Goal: Feedback & Contribution: Leave review/rating

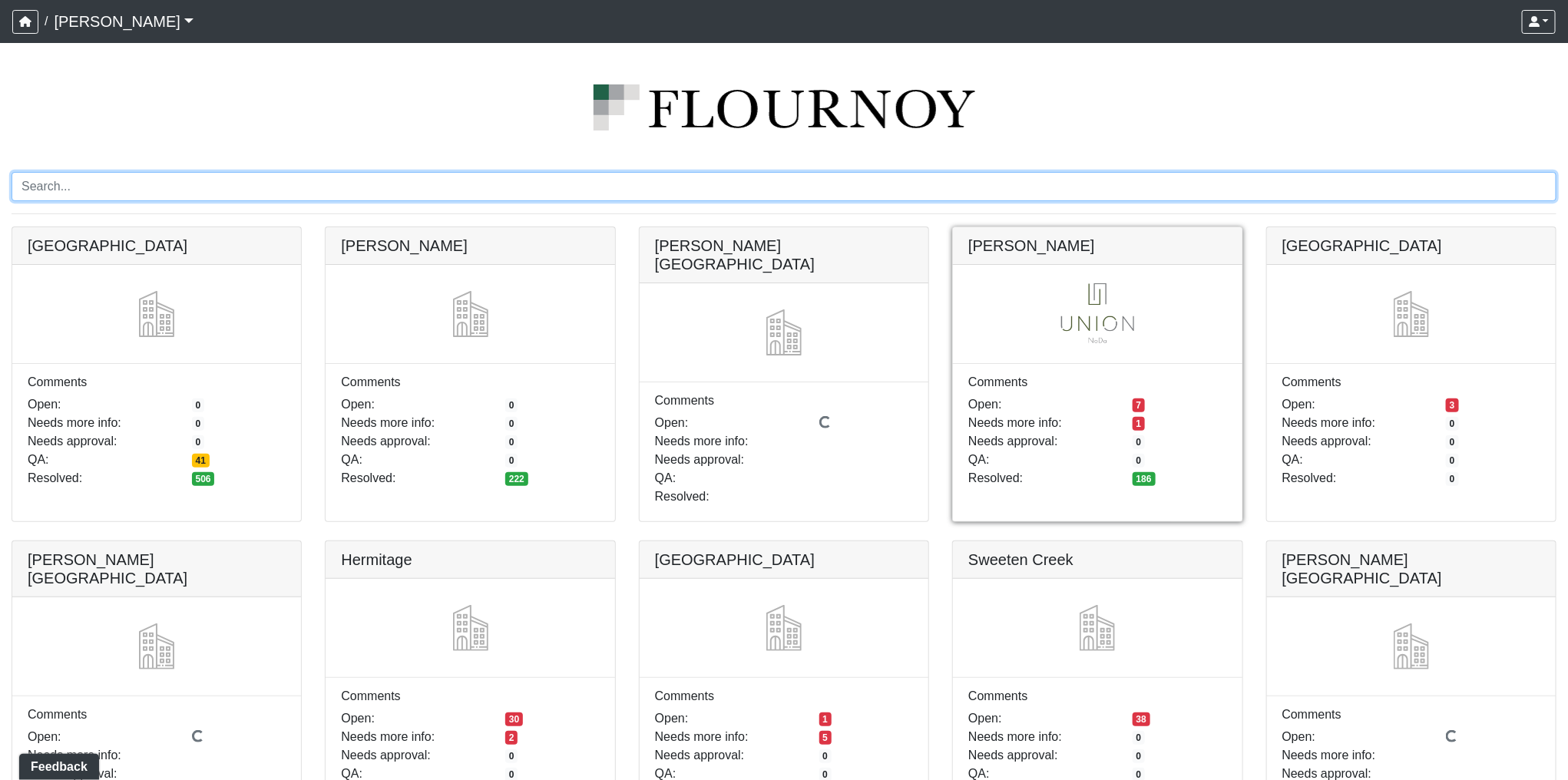
scroll to position [39, 0]
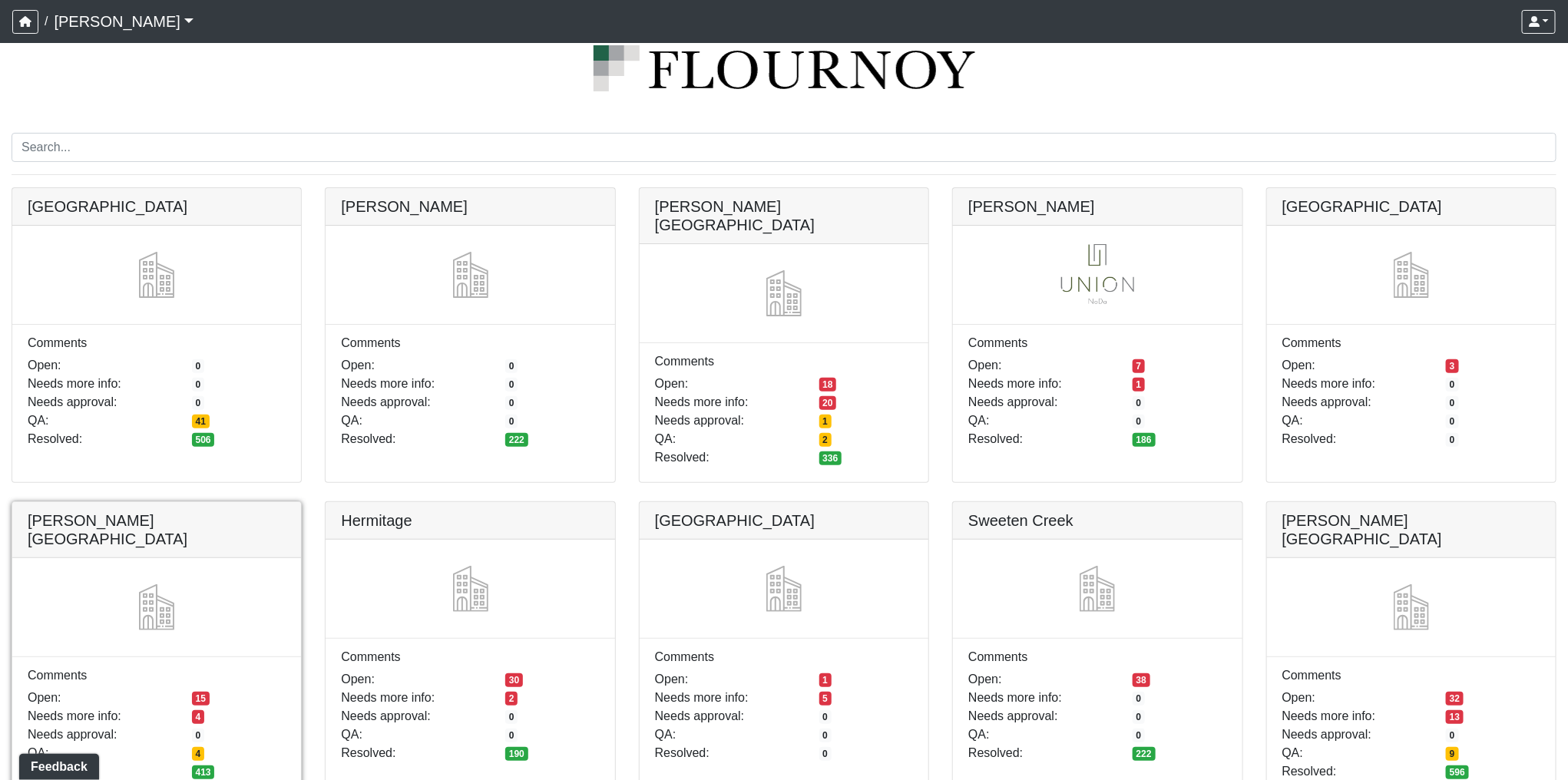
click at [249, 502] on link at bounding box center [156, 502] width 289 height 0
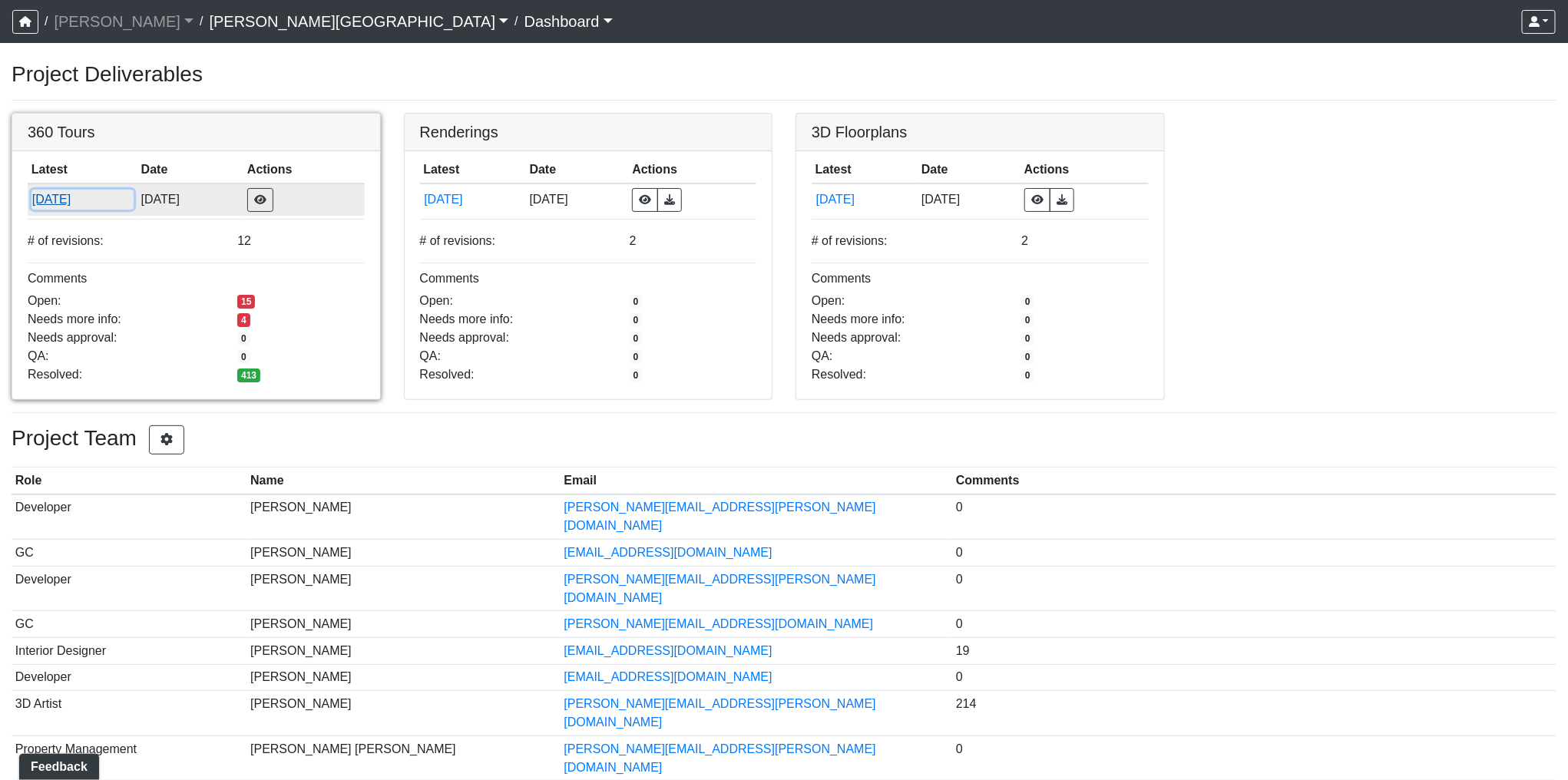
click at [66, 199] on button "[DATE]" at bounding box center [82, 199] width 102 height 20
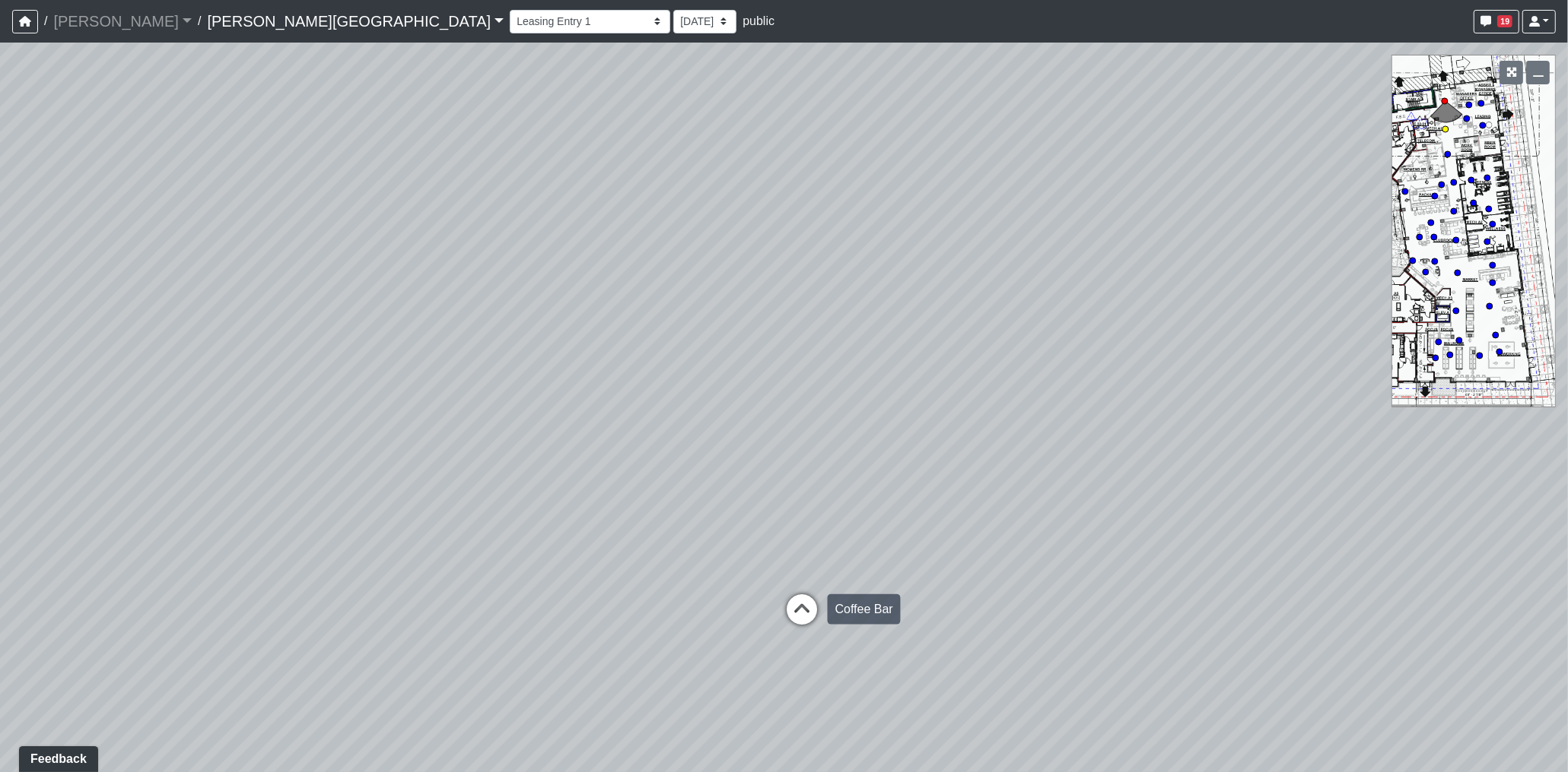
click at [799, 611] on icon at bounding box center [802, 617] width 45 height 45
click at [777, 626] on div "Loading... Leasing Hallway" at bounding box center [782, 643] width 45 height 45
click at [777, 620] on icon at bounding box center [770, 618] width 45 height 45
drag, startPoint x: 745, startPoint y: 606, endPoint x: 869, endPoint y: 575, distance: 127.8
click at [869, 575] on div "Loading... Coffee Bar Loading... Leasing Hallway Loading... Leasing Entry 1 Loa…" at bounding box center [784, 407] width 1568 height 730
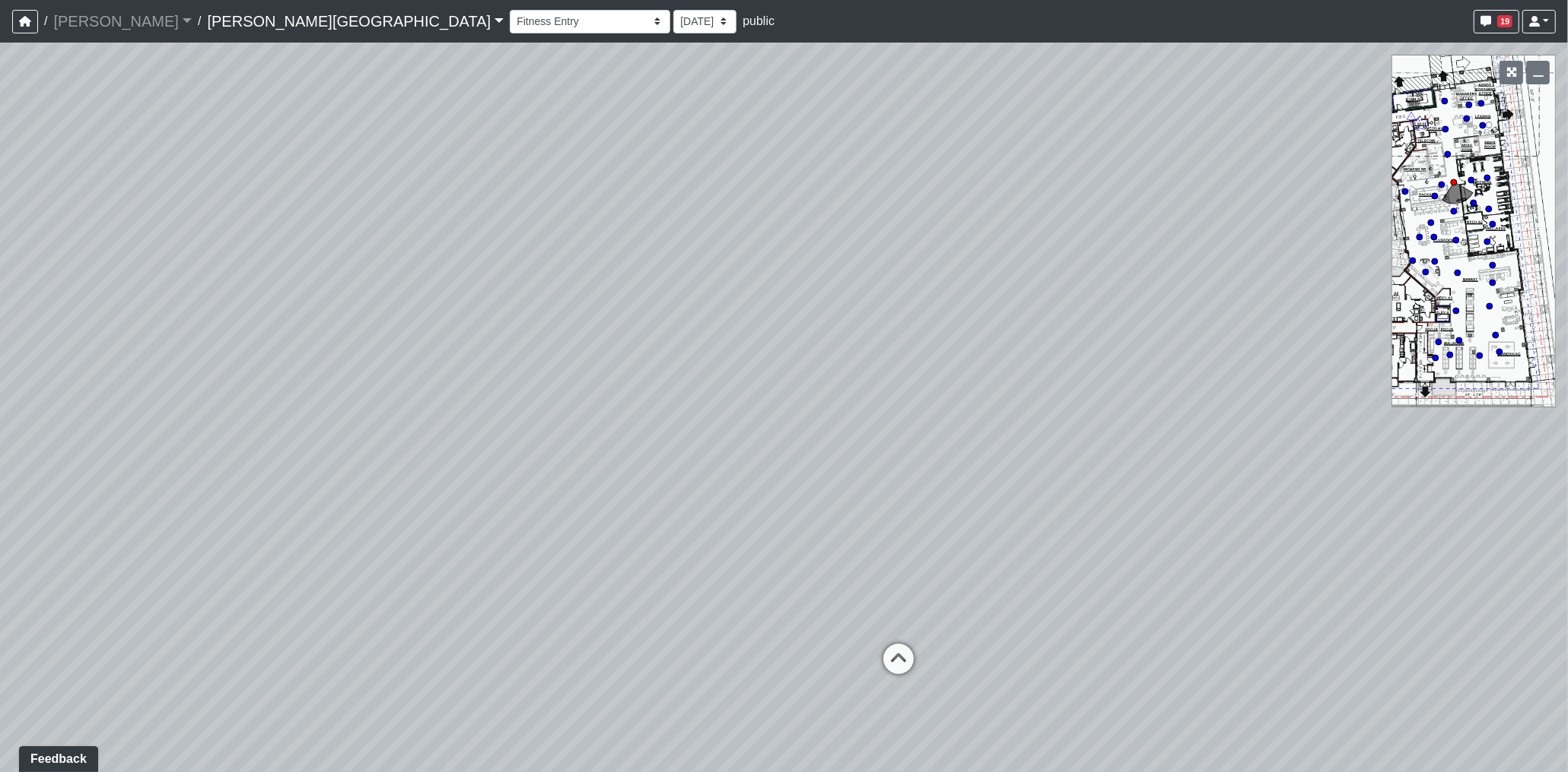
drag, startPoint x: 687, startPoint y: 563, endPoint x: 1101, endPoint y: 488, distance: 420.7
click at [1107, 499] on div "Loading... Coffee Bar Loading... Leasing Hallway Loading... Leasing Entry 1 Loa…" at bounding box center [784, 407] width 1568 height 730
click at [697, 354] on icon at bounding box center [711, 366] width 45 height 45
drag, startPoint x: 791, startPoint y: 357, endPoint x: 967, endPoint y: 328, distance: 178.4
click at [966, 329] on div "Loading... Coffee Bar Loading... Leasing Hallway Loading... Leasing Entry 1 Loa…" at bounding box center [784, 407] width 1568 height 730
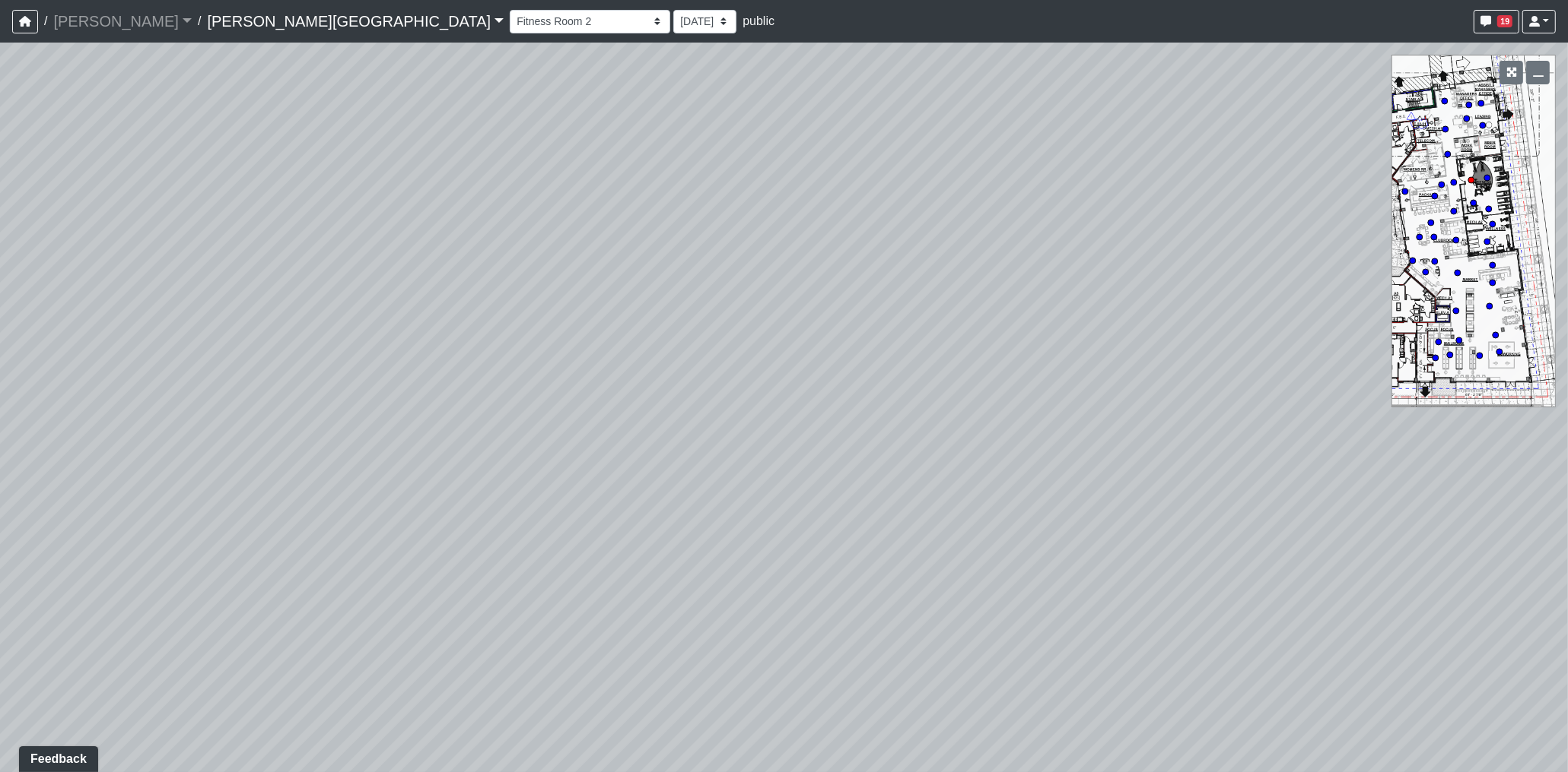
drag, startPoint x: 743, startPoint y: 321, endPoint x: 1059, endPoint y: 312, distance: 316.1
click at [1061, 312] on div "Loading... Coffee Bar Loading... Leasing Hallway Loading... Leasing Entry 1 Loa…" at bounding box center [784, 407] width 1568 height 730
drag, startPoint x: 813, startPoint y: 336, endPoint x: 994, endPoint y: 328, distance: 181.2
click at [974, 330] on div "Loading... Coffee Bar Loading... Leasing Hallway Loading... Leasing Entry 1 Loa…" at bounding box center [784, 407] width 1568 height 730
drag, startPoint x: 994, startPoint y: 328, endPoint x: 1022, endPoint y: 325, distance: 28.2
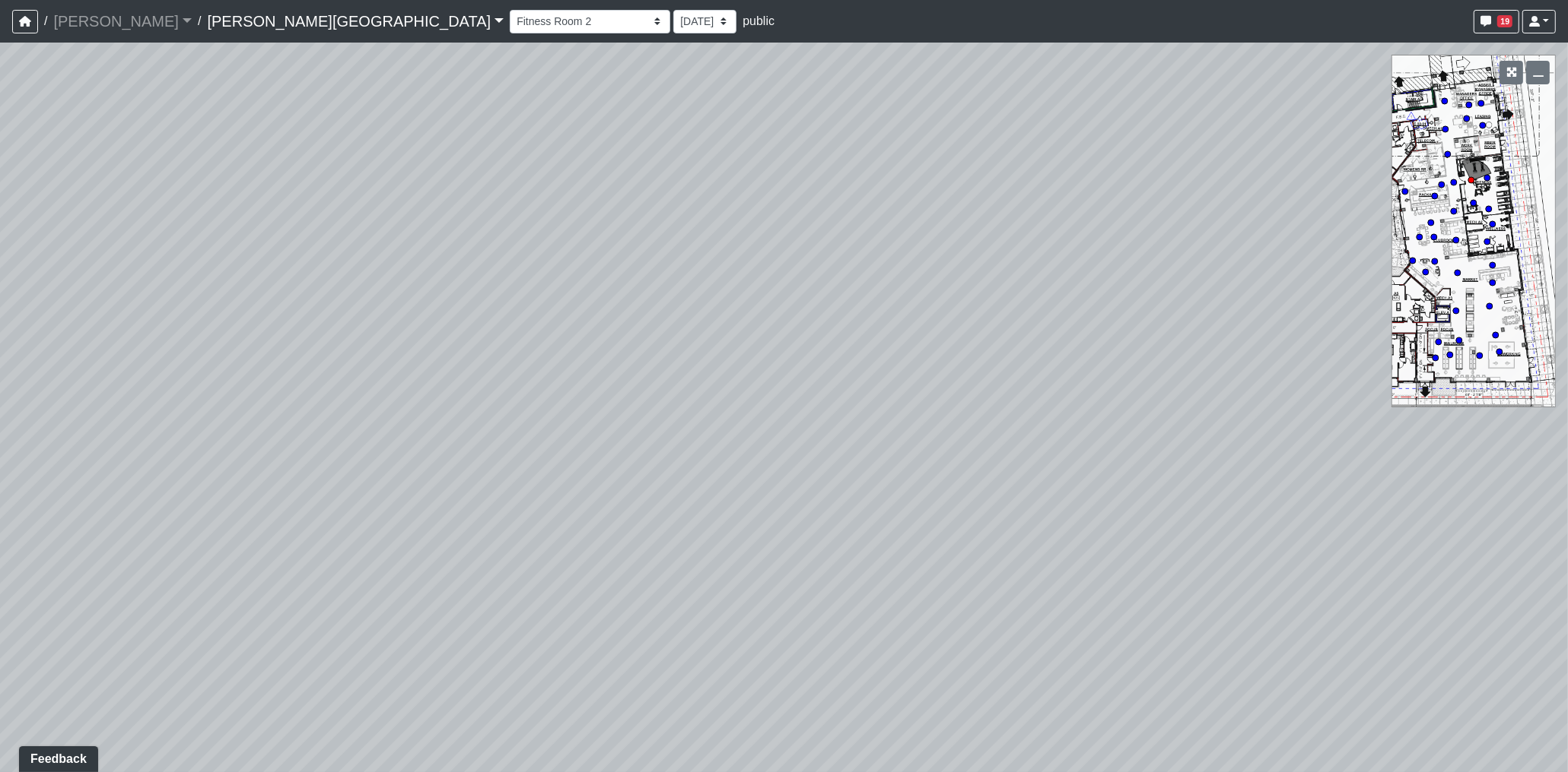
click at [1022, 325] on div "Loading... Coffee Bar Loading... Leasing Hallway Loading... Leasing Entry 1 Loa…" at bounding box center [784, 407] width 1568 height 730
drag, startPoint x: 1101, startPoint y: 333, endPoint x: 632, endPoint y: 278, distance: 472.2
click at [507, 285] on div "Loading... Coffee Bar Loading... Leasing Hallway Loading... Leasing Entry 1 Loa…" at bounding box center [784, 407] width 1568 height 730
drag, startPoint x: 755, startPoint y: 473, endPoint x: 761, endPoint y: 465, distance: 10.0
click at [753, 479] on div "Loading... Coffee Bar Loading... Leasing Hallway Loading... Leasing Entry 1 Loa…" at bounding box center [784, 407] width 1568 height 730
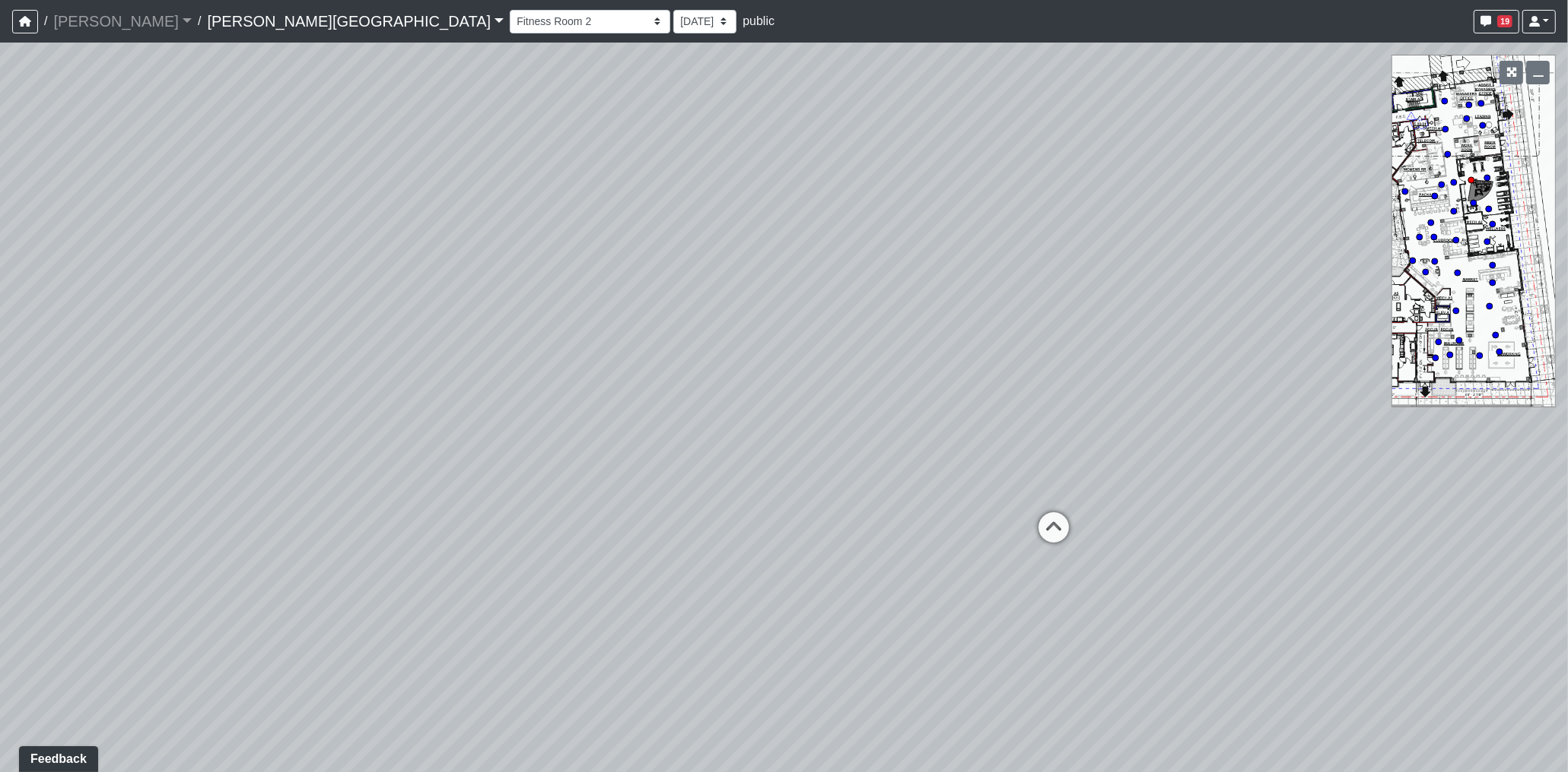
click at [735, 443] on div "Loading... Coffee Bar Loading... Leasing Hallway Loading... Leasing Entry 1 Loa…" at bounding box center [784, 407] width 1568 height 730
click at [1038, 521] on icon at bounding box center [1053, 535] width 45 height 45
select select "rHHUSCNs3oeoFUp8NSLesz"
drag, startPoint x: 761, startPoint y: 443, endPoint x: 1188, endPoint y: 424, distance: 427.4
click at [1181, 424] on div "Loading... Coffee Bar Loading... Leasing Hallway Loading... Leasing Entry 1 Loa…" at bounding box center [784, 407] width 1568 height 730
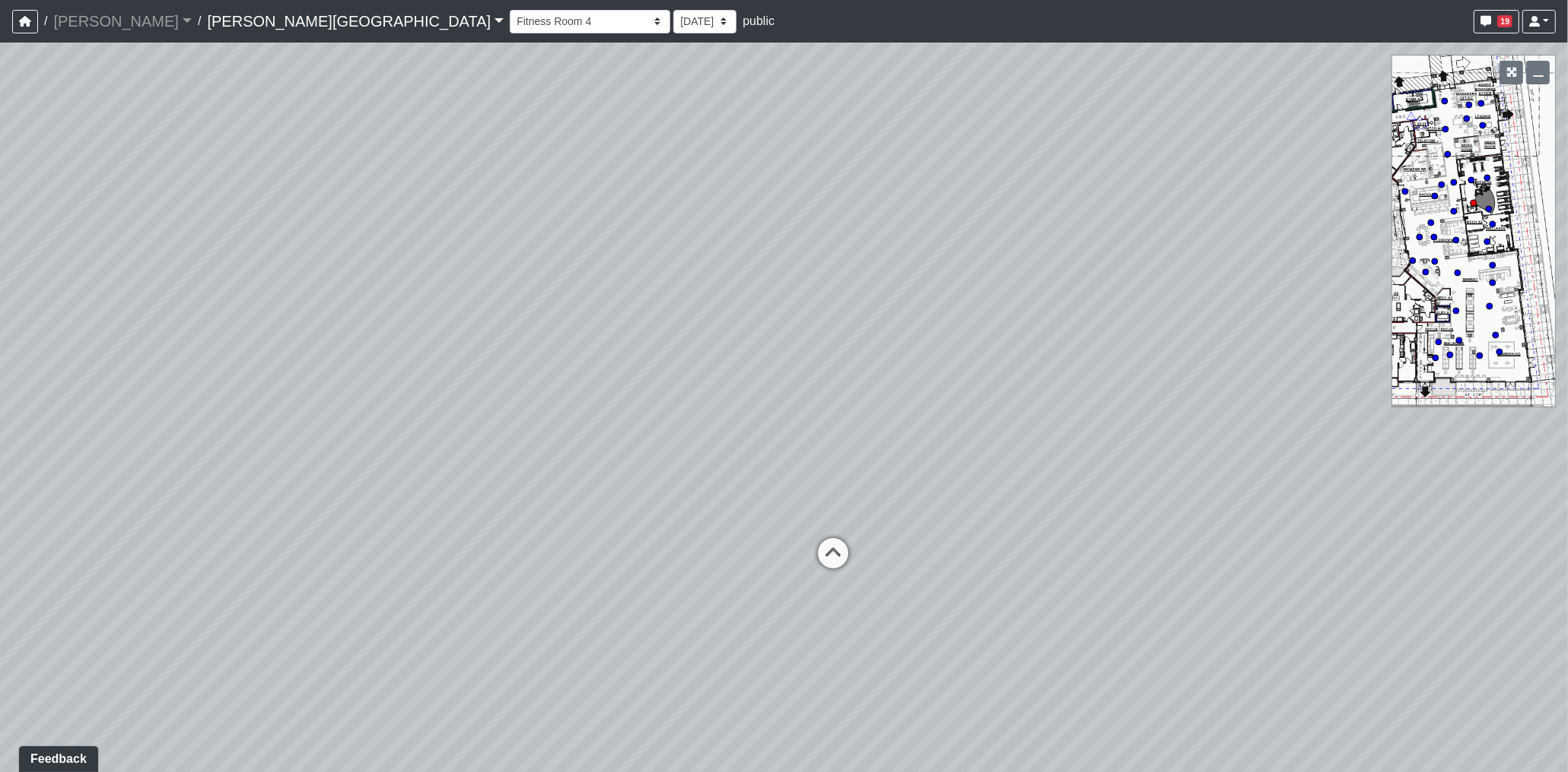
drag, startPoint x: 842, startPoint y: 367, endPoint x: 1095, endPoint y: 369, distance: 253.0
click at [1095, 369] on div "Loading... Coffee Bar Loading... Leasing Hallway Loading... Leasing Entry 1 Loa…" at bounding box center [784, 407] width 1568 height 730
drag, startPoint x: 911, startPoint y: 342, endPoint x: 1238, endPoint y: 354, distance: 327.2
click at [1238, 354] on div "Loading... Coffee Bar Loading... Leasing Hallway Loading... Leasing Entry 1 Loa…" at bounding box center [784, 407] width 1568 height 730
drag, startPoint x: 1136, startPoint y: 354, endPoint x: 1257, endPoint y: 350, distance: 121.1
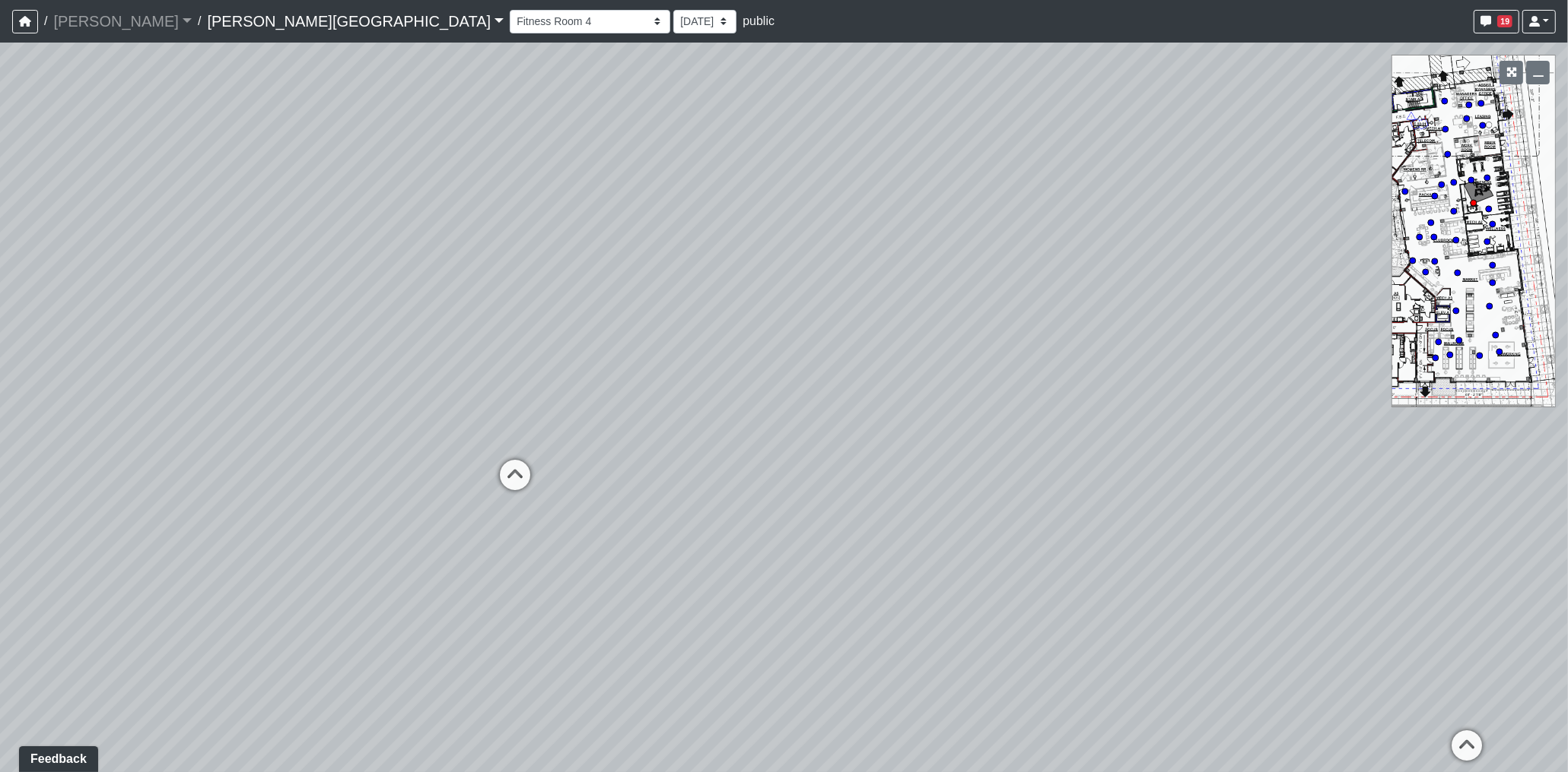
click at [1257, 350] on div "Loading... Coffee Bar Loading... Leasing Hallway Loading... Leasing Entry 1 Loa…" at bounding box center [784, 407] width 1568 height 730
click at [880, 202] on li "Add comment" at bounding box center [956, 203] width 197 height 23
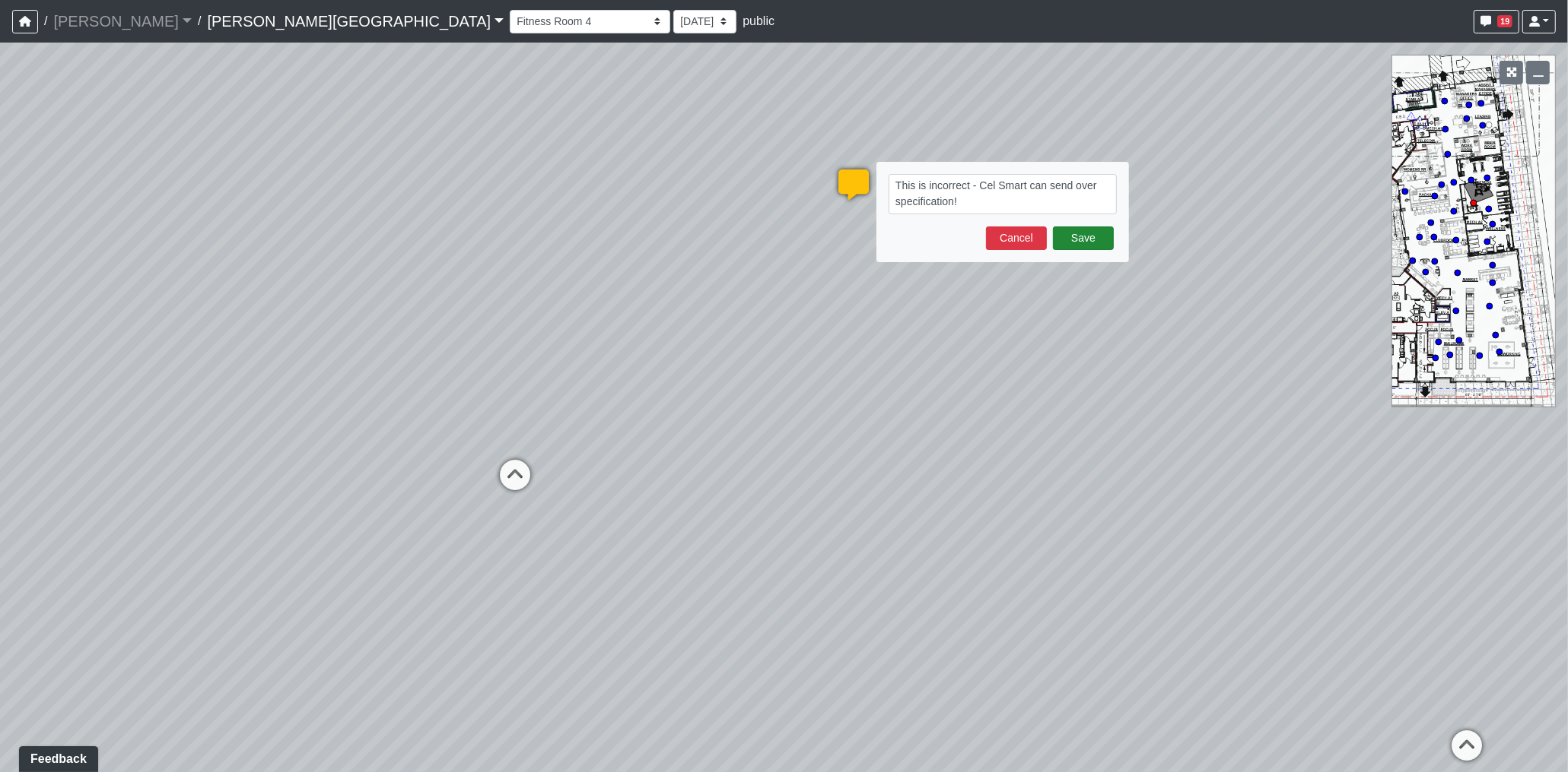
type textarea "This is incorrect - Cel Smart can send over specification!"
click at [1059, 236] on button "Save" at bounding box center [1083, 238] width 61 height 24
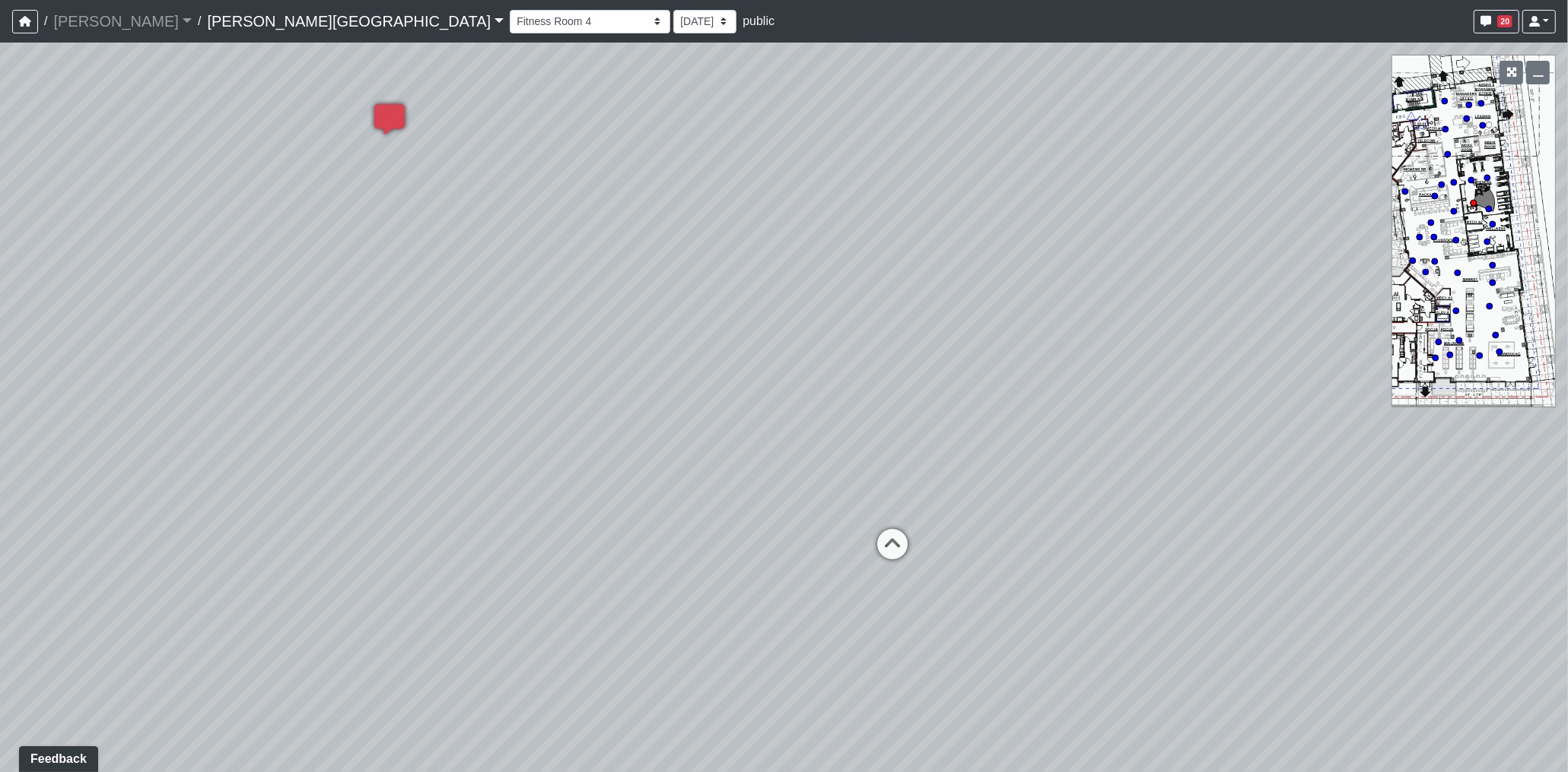
drag, startPoint x: 1275, startPoint y: 460, endPoint x: 640, endPoint y: 430, distance: 635.7
click at [639, 432] on div "Loading... Coffee Bar Loading... Leasing Hallway Loading... Leasing Entry 1 Loa…" at bounding box center [784, 407] width 1568 height 730
drag, startPoint x: 1040, startPoint y: 482, endPoint x: 459, endPoint y: 430, distance: 583.3
click at [459, 430] on div "Loading... Coffee Bar Loading... Leasing Hallway Loading... Leasing Entry 1 Loa…" at bounding box center [784, 407] width 1568 height 730
click at [1019, 308] on icon at bounding box center [1010, 301] width 45 height 45
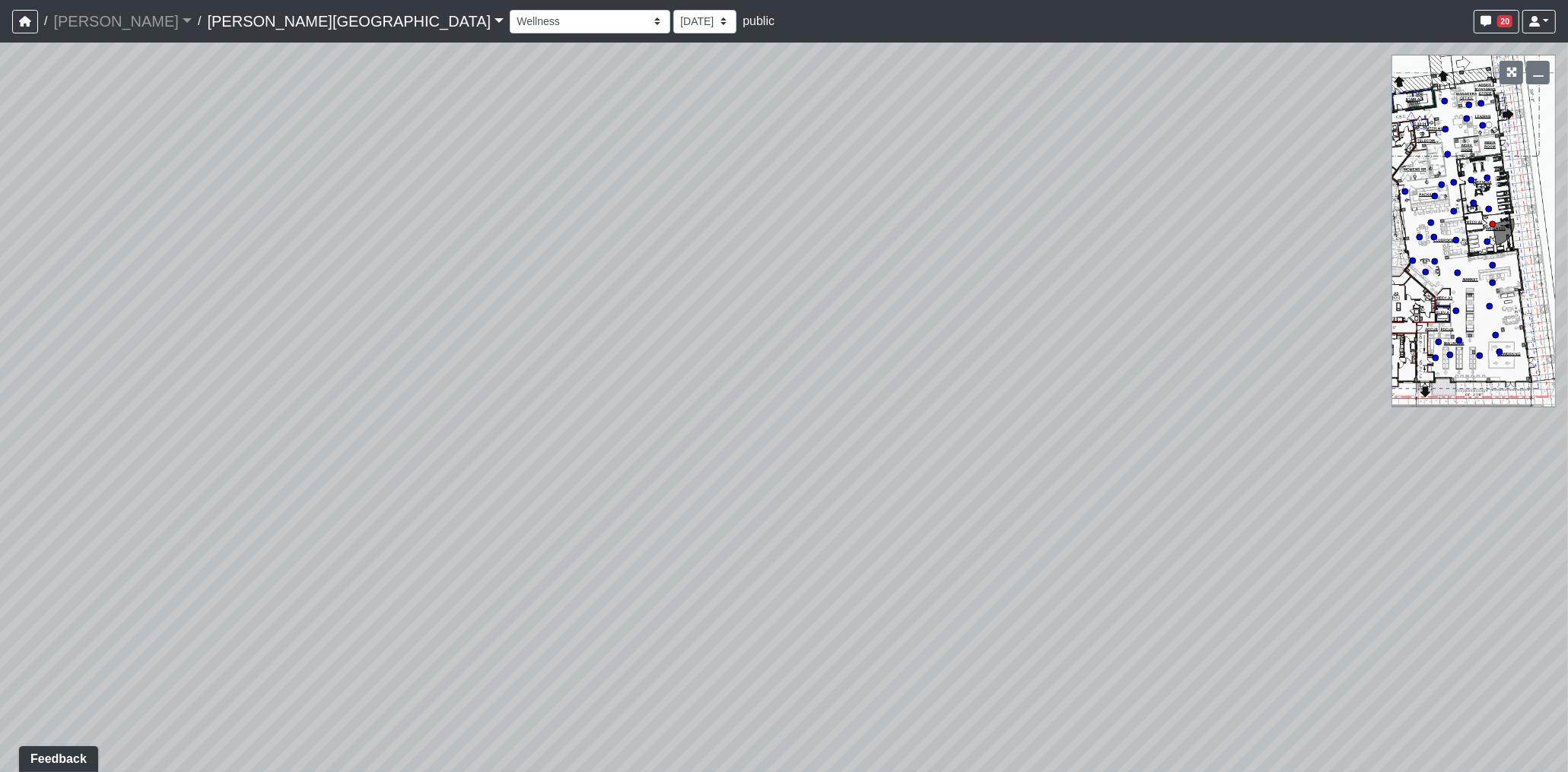
drag, startPoint x: 1141, startPoint y: 415, endPoint x: 496, endPoint y: 483, distance: 648.6
click at [496, 483] on div "Loading... Coffee Bar Loading... Leasing Hallway Loading... Leasing Entry 1 Loa…" at bounding box center [784, 407] width 1568 height 730
drag, startPoint x: 1041, startPoint y: 500, endPoint x: 737, endPoint y: 436, distance: 310.7
click at [737, 436] on div "Loading... Coffee Bar Loading... Leasing Hallway Loading... Leasing Entry 1 Loa…" at bounding box center [784, 407] width 1568 height 730
click at [807, 467] on icon at bounding box center [802, 476] width 45 height 45
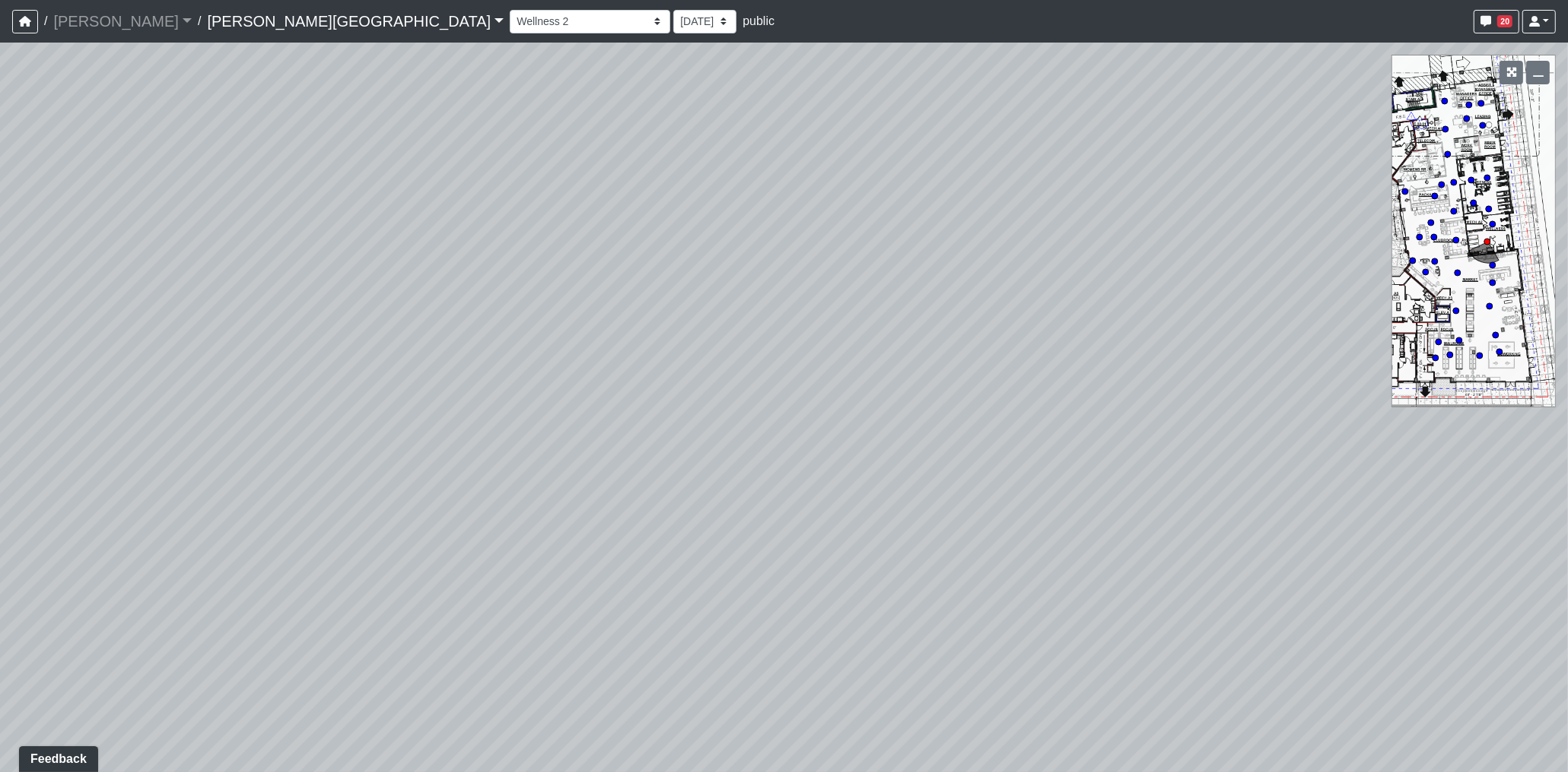
drag, startPoint x: 1236, startPoint y: 453, endPoint x: 611, endPoint y: 481, distance: 625.6
click at [611, 481] on div "Loading... Coffee Bar Loading... Leasing Hallway Loading... Leasing Entry 1 Loa…" at bounding box center [784, 407] width 1568 height 730
drag, startPoint x: 734, startPoint y: 456, endPoint x: 454, endPoint y: 419, distance: 282.4
click at [449, 422] on div "Loading... Coffee Bar Loading... Leasing Hallway Loading... Leasing Entry 1 Loa…" at bounding box center [784, 407] width 1568 height 730
drag, startPoint x: 731, startPoint y: 457, endPoint x: 325, endPoint y: 418, distance: 407.9
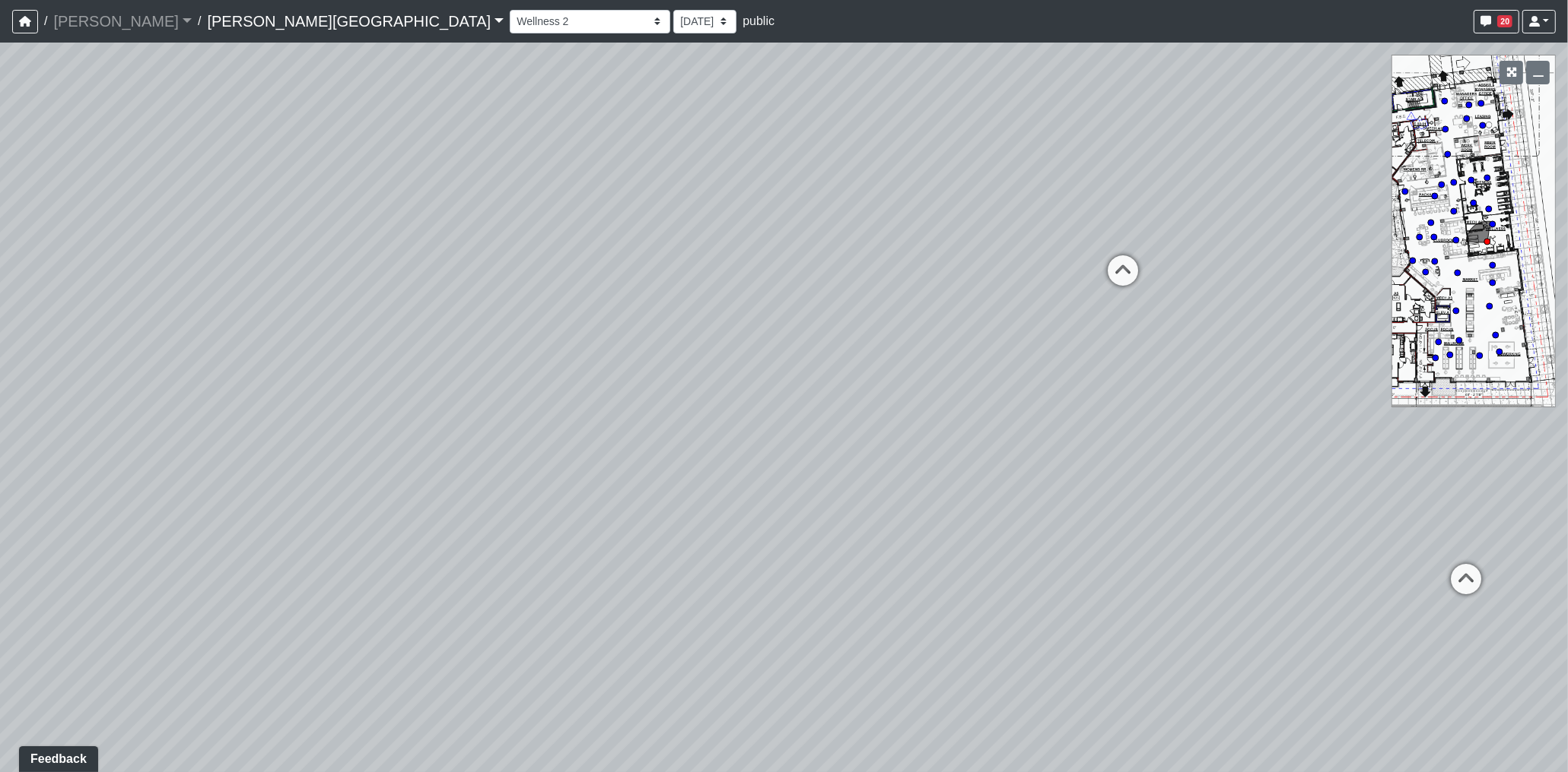
click at [325, 418] on div "Loading... Coffee Bar Loading... Leasing Hallway Loading... Leasing Entry 1 Loa…" at bounding box center [784, 407] width 1568 height 730
drag, startPoint x: 846, startPoint y: 422, endPoint x: 422, endPoint y: 434, distance: 424.2
click at [422, 434] on div "Loading... Coffee Bar Loading... Leasing Hallway Loading... Leasing Entry 1 Loa…" at bounding box center [784, 407] width 1568 height 730
drag, startPoint x: 876, startPoint y: 423, endPoint x: 843, endPoint y: 348, distance: 81.9
click at [983, 469] on div "Loading... Coffee Bar Loading... Leasing Hallway Loading... Leasing Entry 1 Loa…" at bounding box center [784, 407] width 1568 height 730
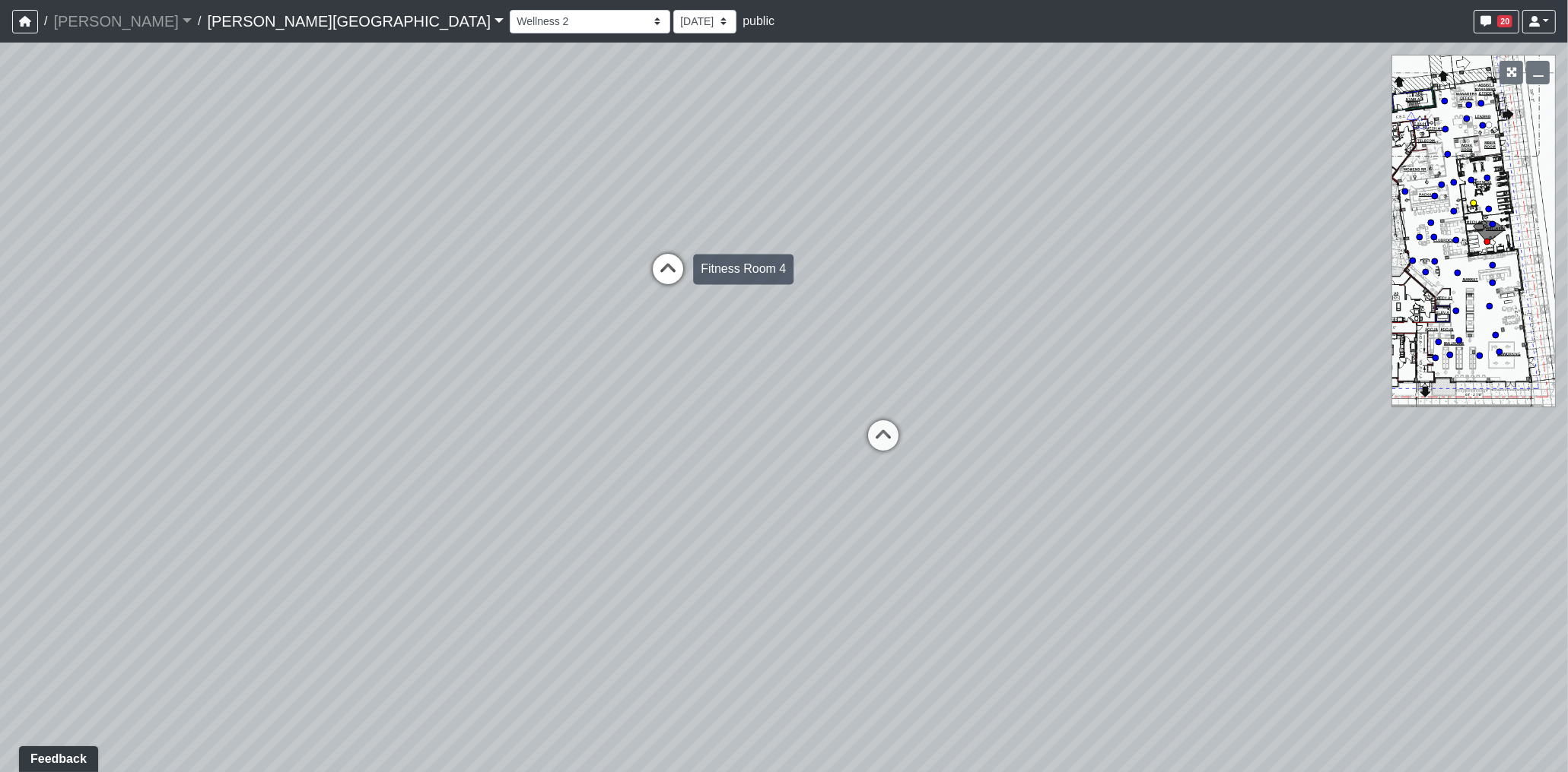
click at [668, 272] on icon at bounding box center [667, 276] width 45 height 45
drag, startPoint x: 1147, startPoint y: 432, endPoint x: 698, endPoint y: 449, distance: 449.3
click at [698, 449] on div "Loading... Coffee Bar Loading... Leasing Hallway Loading... Leasing Entry 1 Loa…" at bounding box center [784, 407] width 1568 height 730
drag, startPoint x: 907, startPoint y: 456, endPoint x: 588, endPoint y: 430, distance: 320.1
click at [579, 436] on div "Loading... Coffee Bar Loading... Leasing Hallway Loading... Leasing Entry 1 Loa…" at bounding box center [784, 407] width 1568 height 730
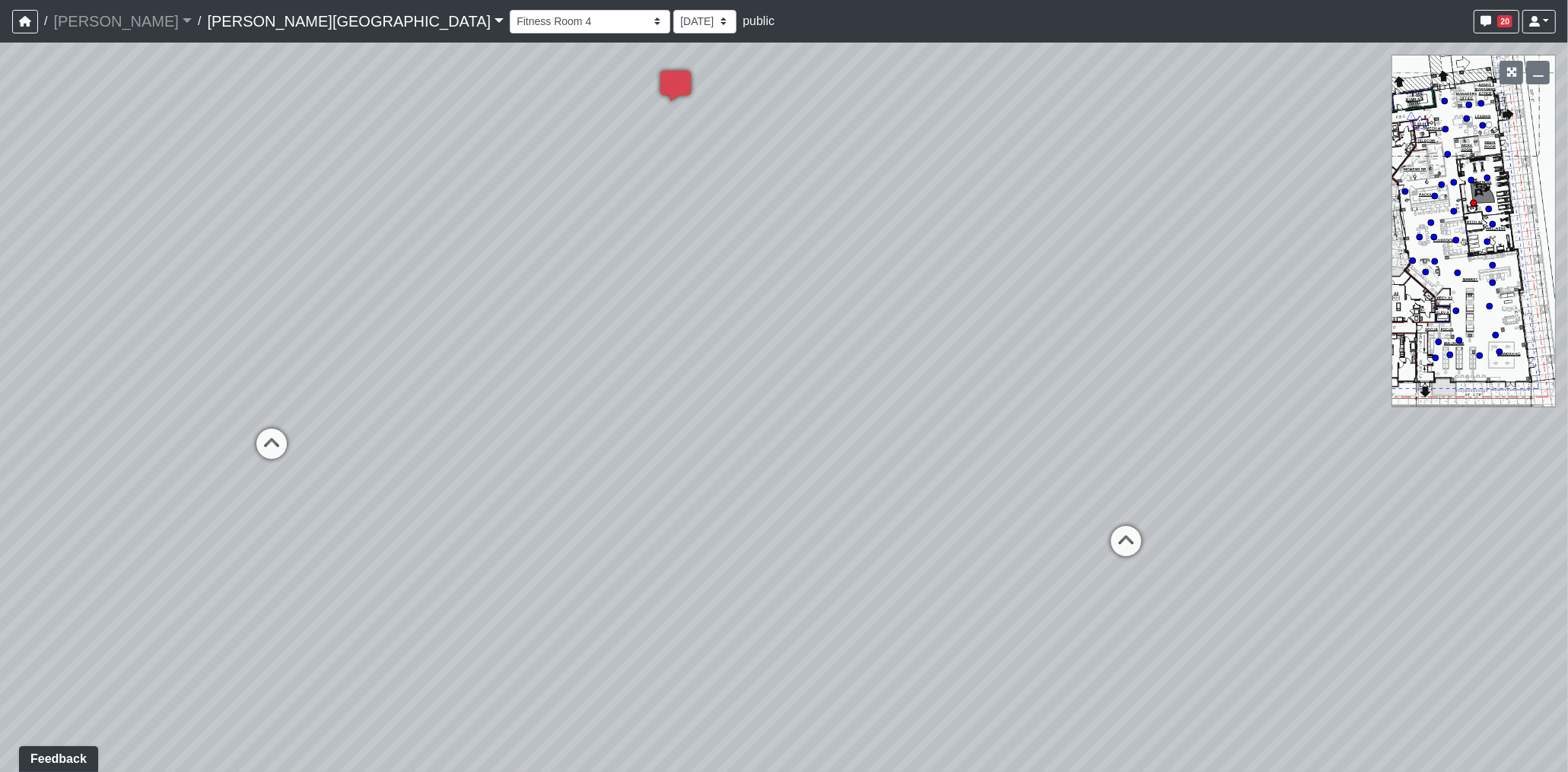
drag, startPoint x: 684, startPoint y: 427, endPoint x: 731, endPoint y: 398, distance: 55.2
click at [1059, 447] on div "Loading... Coffee Bar Loading... Leasing Hallway Loading... Leasing Entry 1 Loa…" at bounding box center [784, 407] width 1568 height 730
drag, startPoint x: 759, startPoint y: 398, endPoint x: 814, endPoint y: 403, distance: 55.2
click at [880, 412] on div "Loading... Coffee Bar Loading... Leasing Hallway Loading... Leasing Entry 1 Loa…" at bounding box center [784, 407] width 1568 height 730
click at [636, 400] on icon at bounding box center [634, 412] width 45 height 45
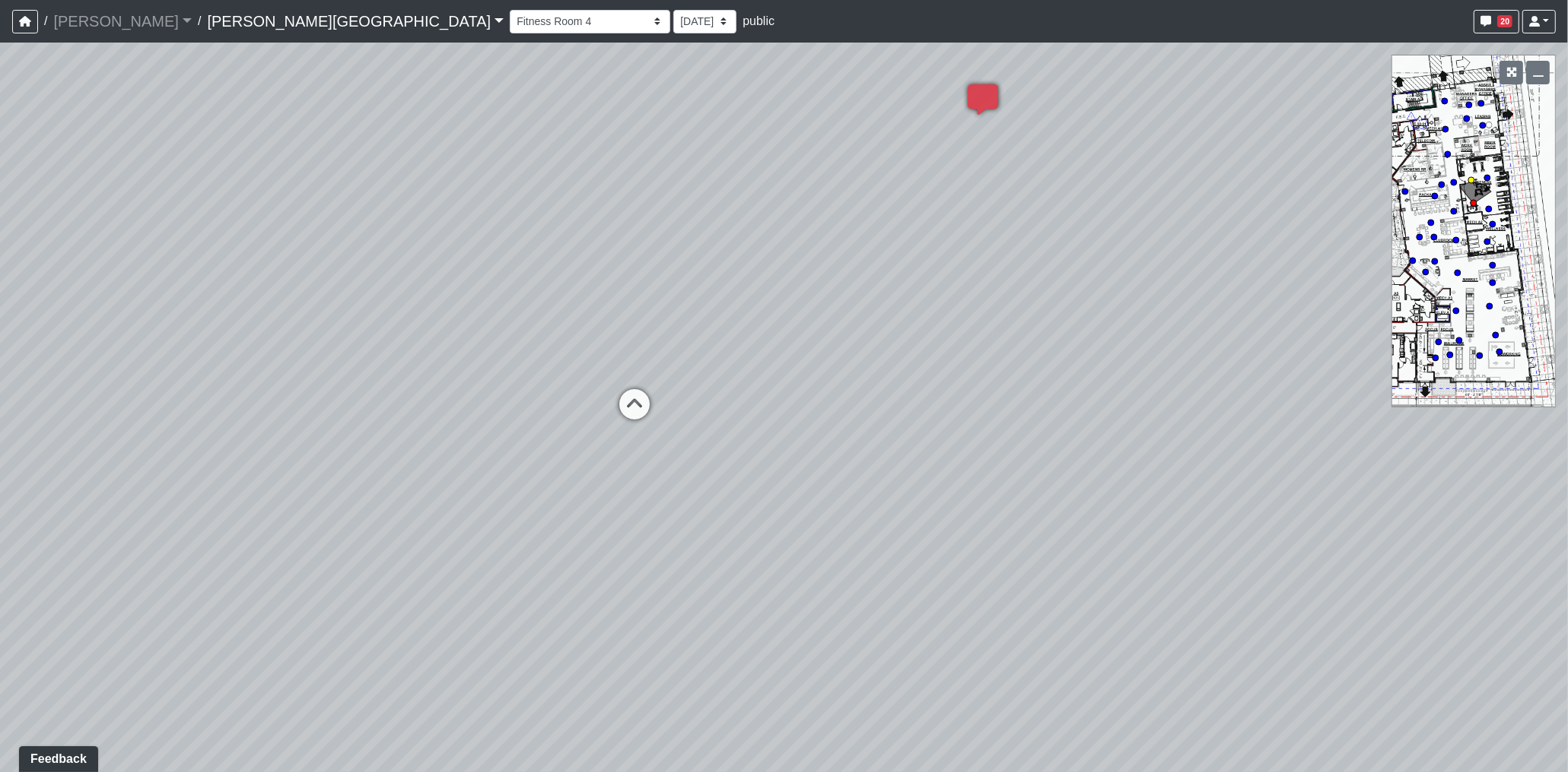
select select "1G12Nrnt2n3BtWfj6BsCjP"
drag, startPoint x: 607, startPoint y: 412, endPoint x: 985, endPoint y: 418, distance: 378.0
click at [985, 418] on div "Loading... Coffee Bar Loading... Leasing Hallway Loading... Leasing Entry 1 Loa…" at bounding box center [784, 407] width 1568 height 730
drag, startPoint x: 820, startPoint y: 412, endPoint x: 1096, endPoint y: 412, distance: 276.0
click at [1084, 414] on div "Loading... Coffee Bar Loading... Leasing Hallway Loading... Leasing Entry 1 Loa…" at bounding box center [784, 407] width 1568 height 730
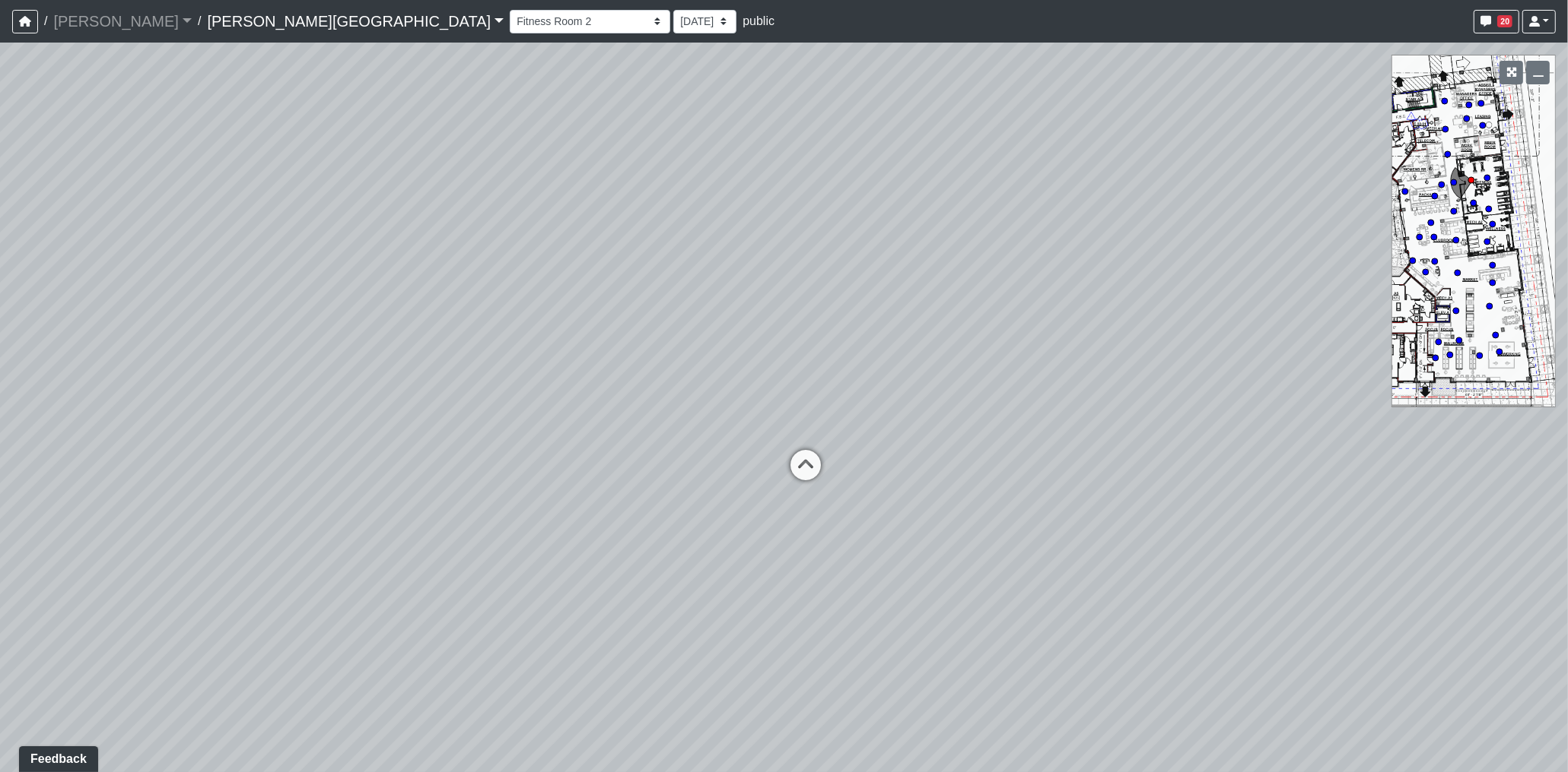
drag, startPoint x: 974, startPoint y: 408, endPoint x: 1170, endPoint y: 424, distance: 196.7
click at [1165, 424] on div "Loading... Coffee Bar Loading... Leasing Hallway Loading... Leasing Entry 1 Loa…" at bounding box center [784, 407] width 1568 height 730
drag, startPoint x: 978, startPoint y: 391, endPoint x: 1176, endPoint y: 401, distance: 198.3
click at [1176, 401] on div "Loading... Coffee Bar Loading... Leasing Hallway Loading... Leasing Entry 1 Loa…" at bounding box center [784, 407] width 1568 height 730
drag, startPoint x: 1027, startPoint y: 401, endPoint x: 1259, endPoint y: 407, distance: 232.1
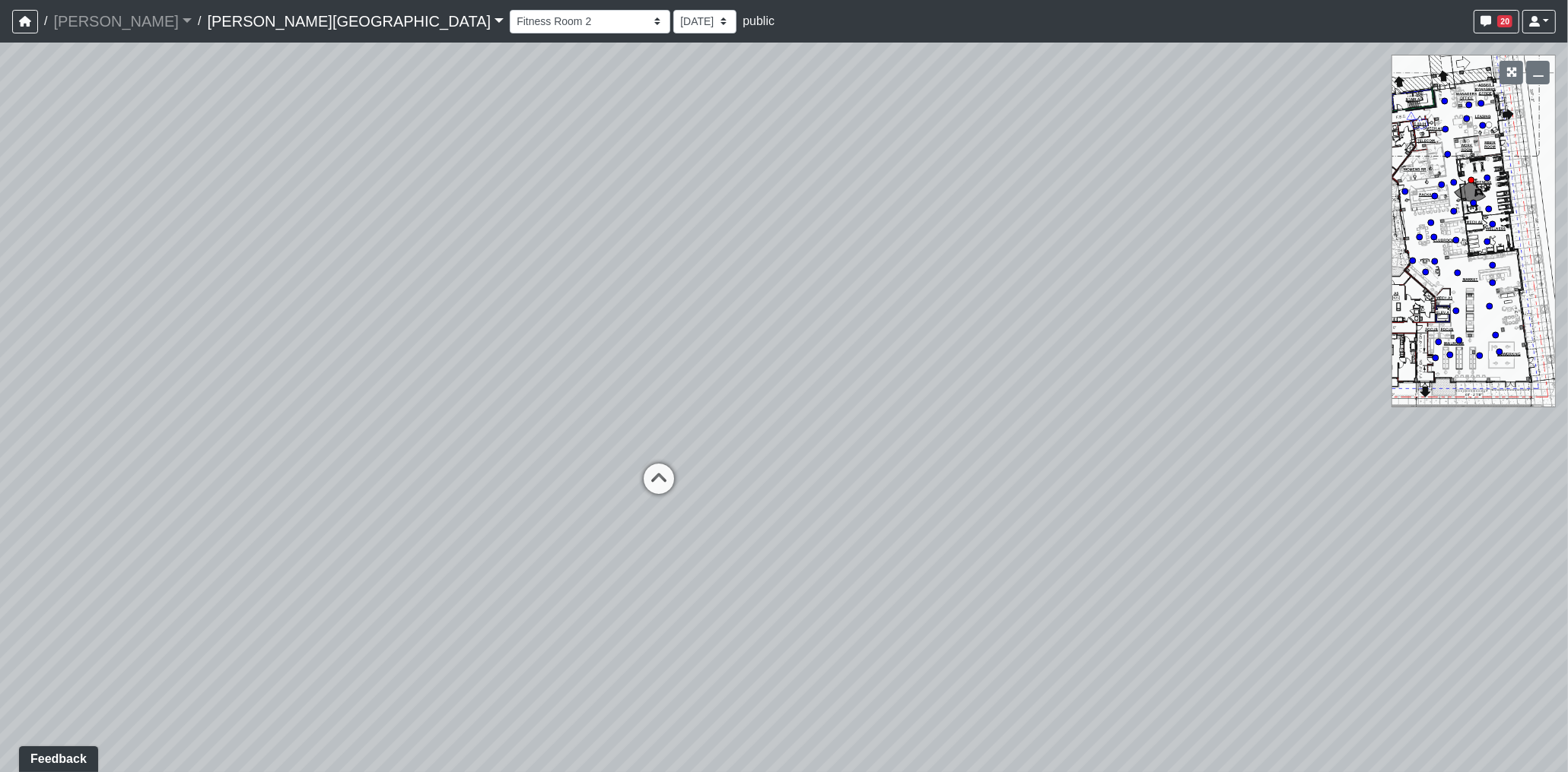
click at [1259, 407] on div "Loading... Coffee Bar Loading... Leasing Hallway Loading... Leasing Entry 1 Loa…" at bounding box center [784, 407] width 1568 height 730
drag
click at [1162, 395] on div "Loading... Coffee Bar Loading... Leasing Hallway Loading... Leasing Entry 1 Loa…" at bounding box center [784, 407] width 1568 height 730
click at [1183, 390] on div "Loading... Coffee Bar Loading... Leasing Hallway Loading... Leasing Entry 1 Loa…" at bounding box center [784, 407] width 1568 height 730
click at [1307, 390] on div "Loading... Coffee Bar Loading... Leasing Hallway Loading... Leasing Entry 1 Loa…" at bounding box center [784, 407] width 1568 height 730
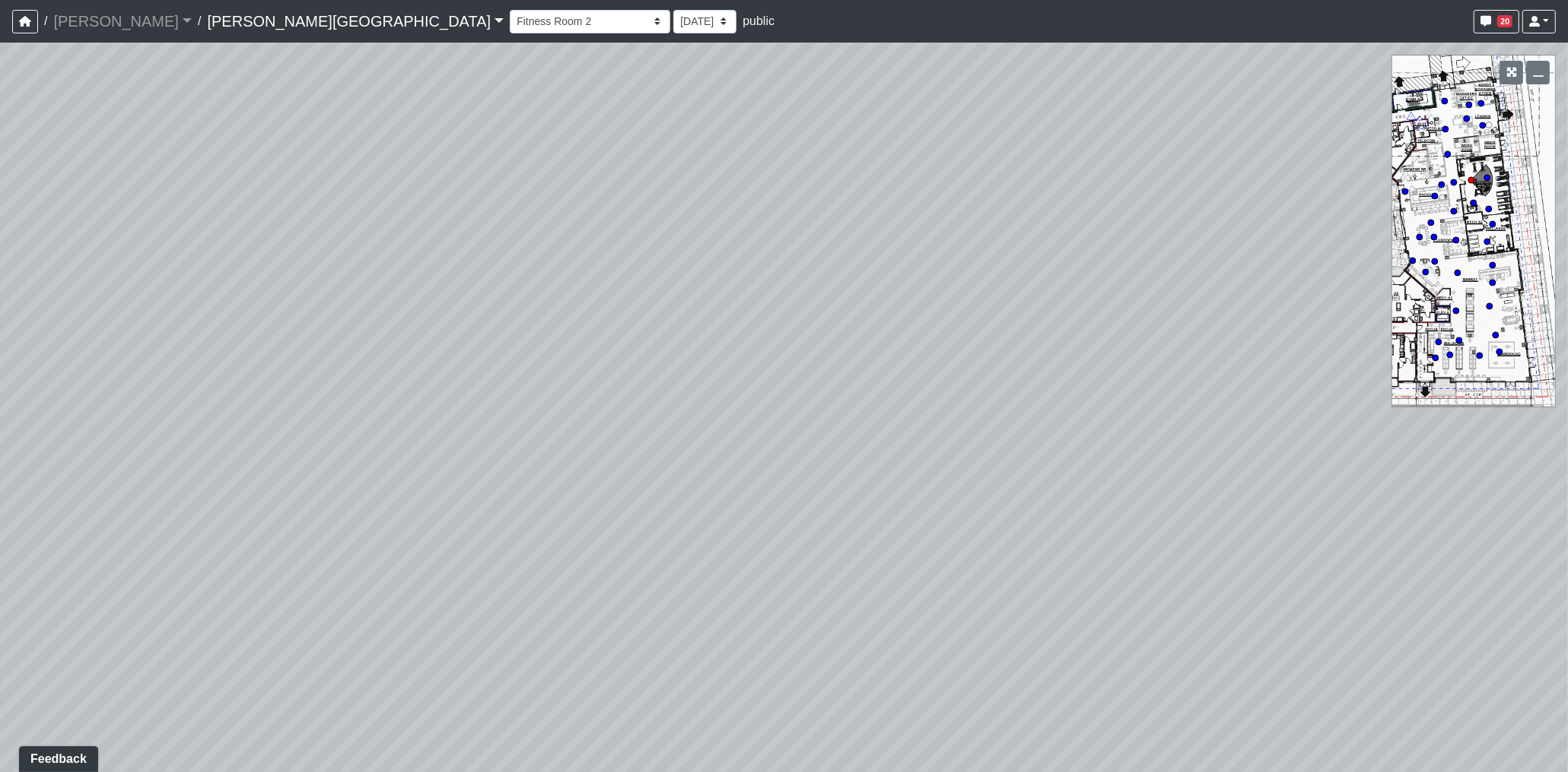
click at [1149, 342] on div "Loading... Coffee Bar Loading... Leasing Hallway Loading... Leasing Entry 1 Loa…" at bounding box center [784, 407] width 1568 height 730
click at [700, 319] on div "Loading... Coffee Bar Loading... Leasing Hallway Loading... Leasing Entry 1 Loa…" at bounding box center [784, 407] width 1568 height 730
click at [700, 313] on div "Loading... Coffee Bar Loading... Leasing Hallway Loading... Leasing Entry 1 Loa…" at bounding box center [784, 407] width 1568 height 730
click at [842, 309] on div "Loading... Coffee Bar Loading... Leasing Hallway Loading... Leasing Entry 1 Loa…" at bounding box center [784, 407] width 1568 height 730
